Goal: Task Accomplishment & Management: Manage account settings

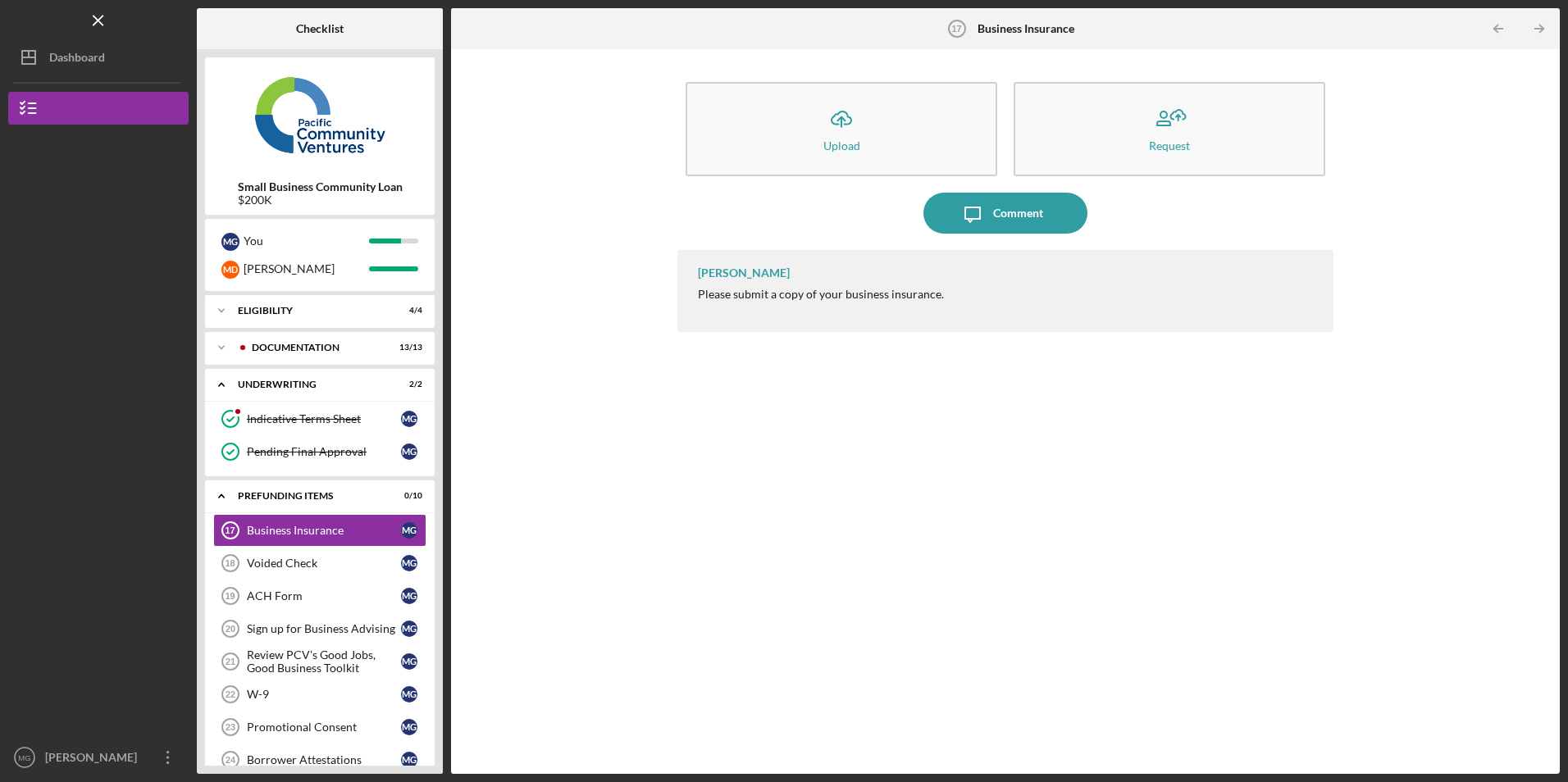
scroll to position [93, 0]
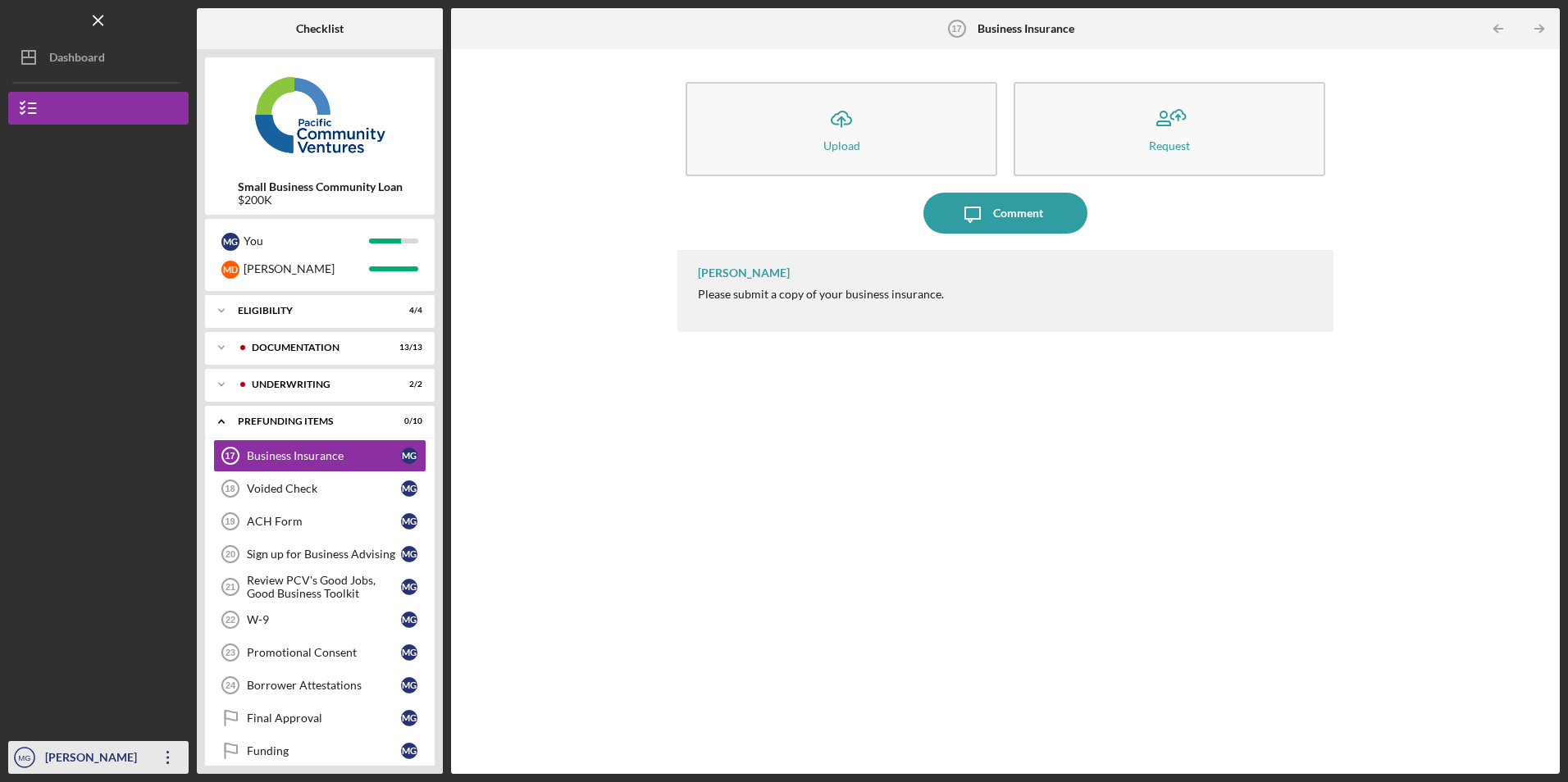
click at [168, 759] on icon "Icon/Overflow" at bounding box center [168, 757] width 41 height 41
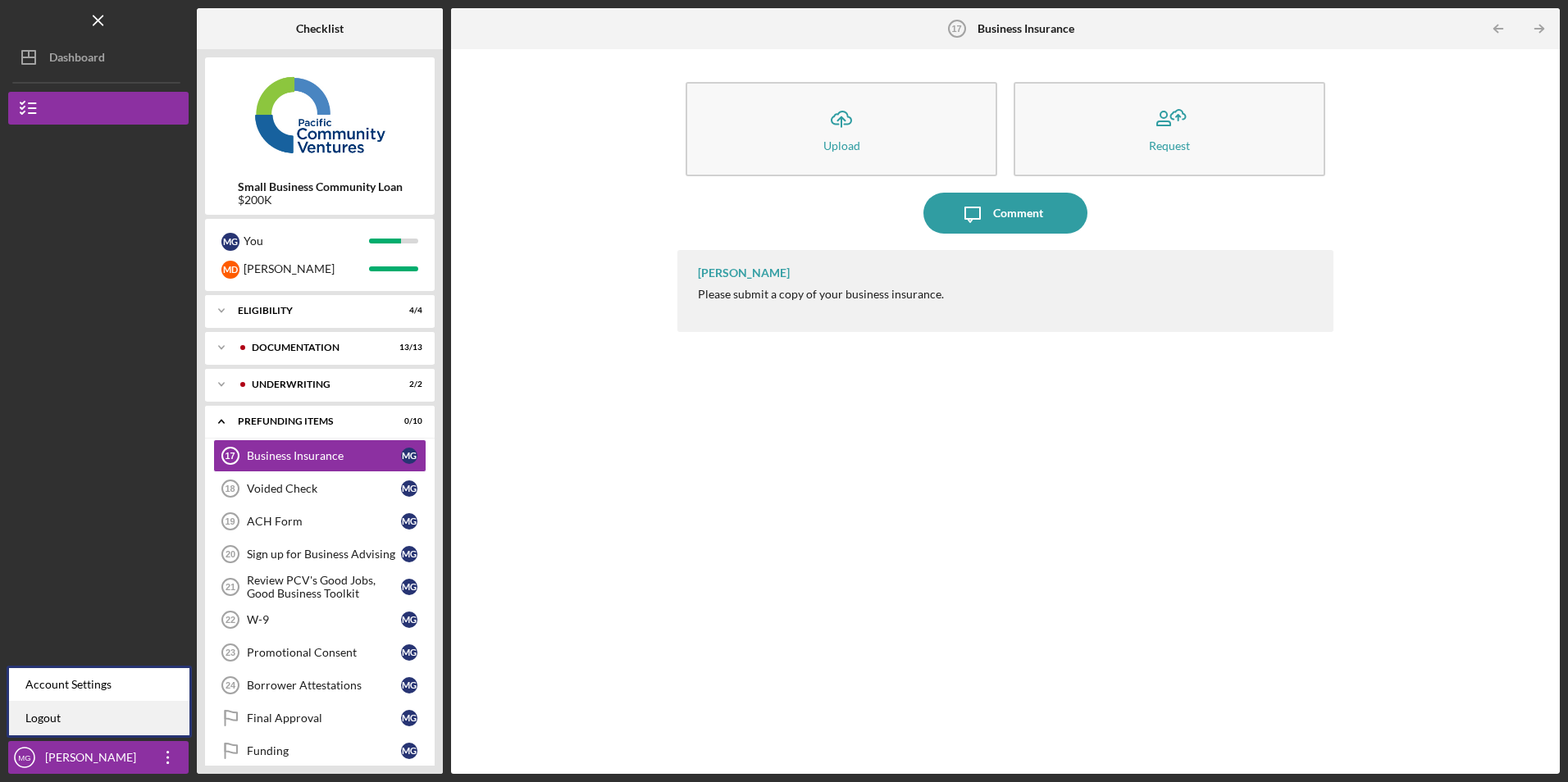
click at [142, 719] on link "Logout" at bounding box center [99, 719] width 181 height 33
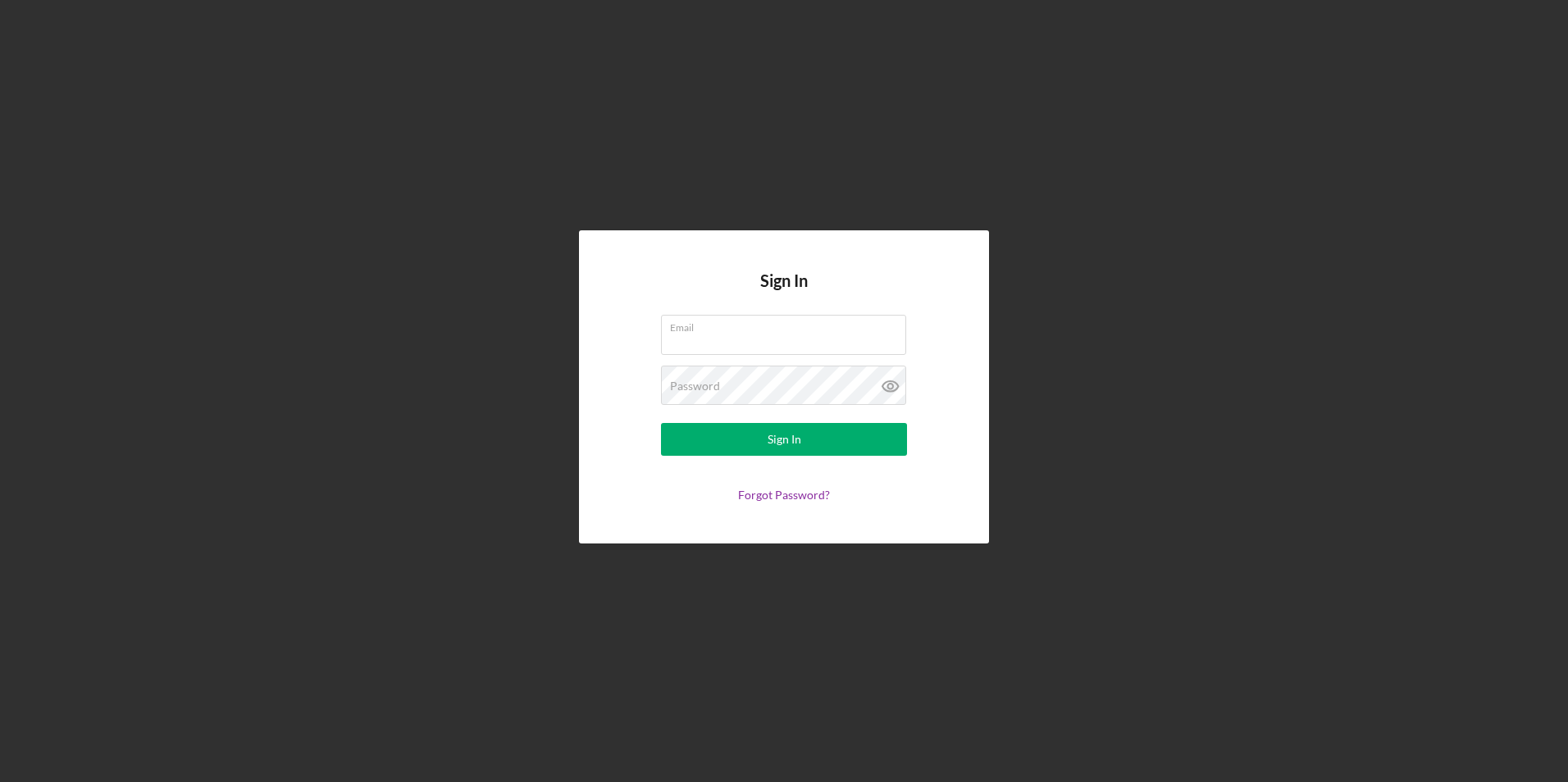
type input "[EMAIL_ADDRESS][DOMAIN_NAME]"
